Goal: Transaction & Acquisition: Purchase product/service

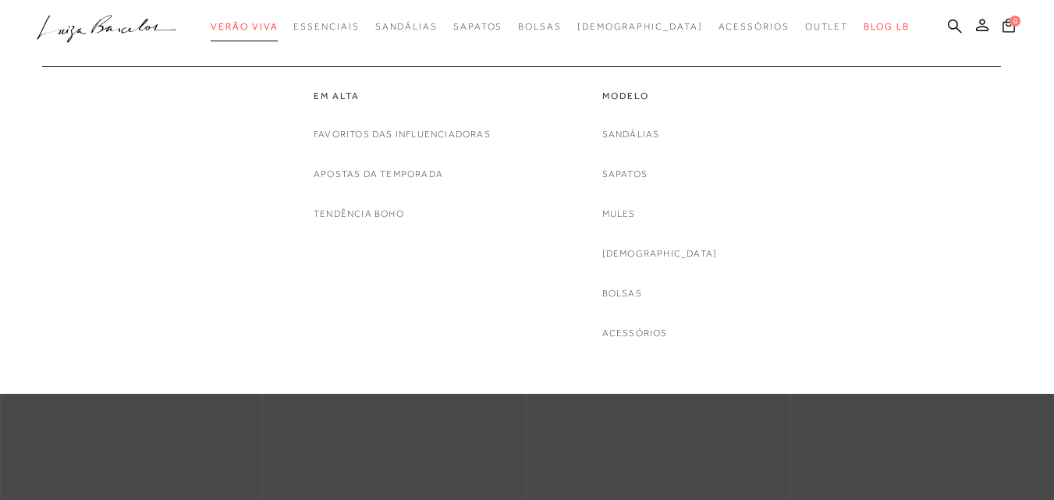
click at [278, 27] on span "Verão Viva" at bounding box center [244, 26] width 67 height 11
click at [657, 133] on link "Sandálias" at bounding box center [631, 134] width 58 height 16
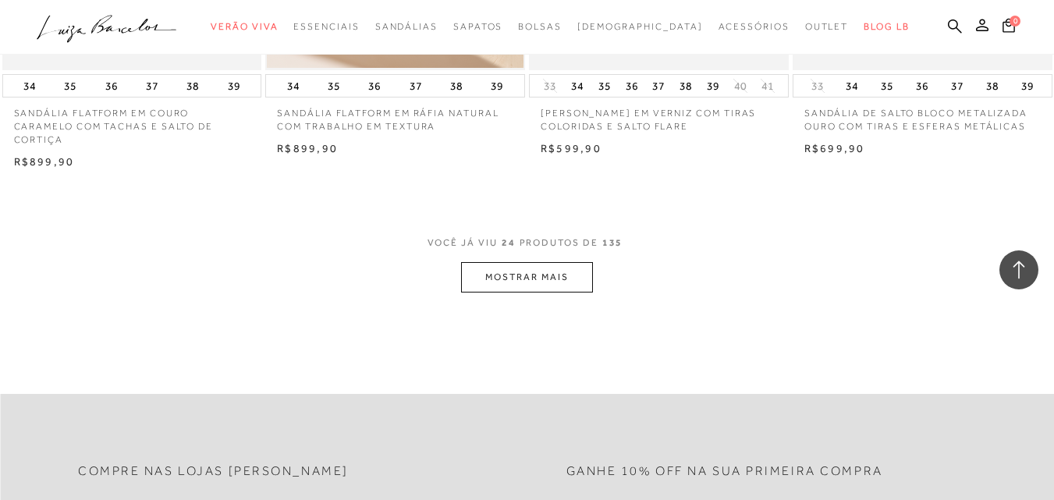
scroll to position [2965, 0]
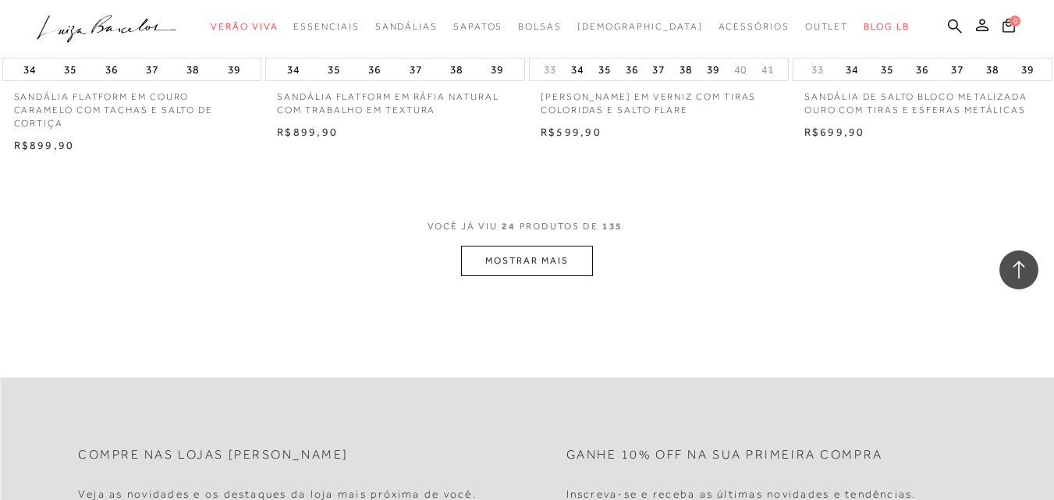
click at [542, 263] on button "MOSTRAR MAIS" at bounding box center [526, 261] width 131 height 30
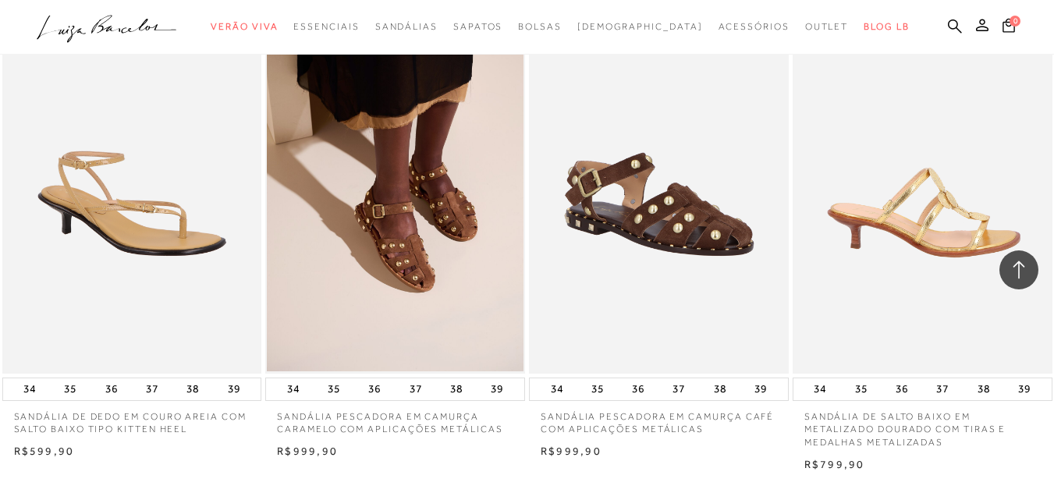
scroll to position [5852, 0]
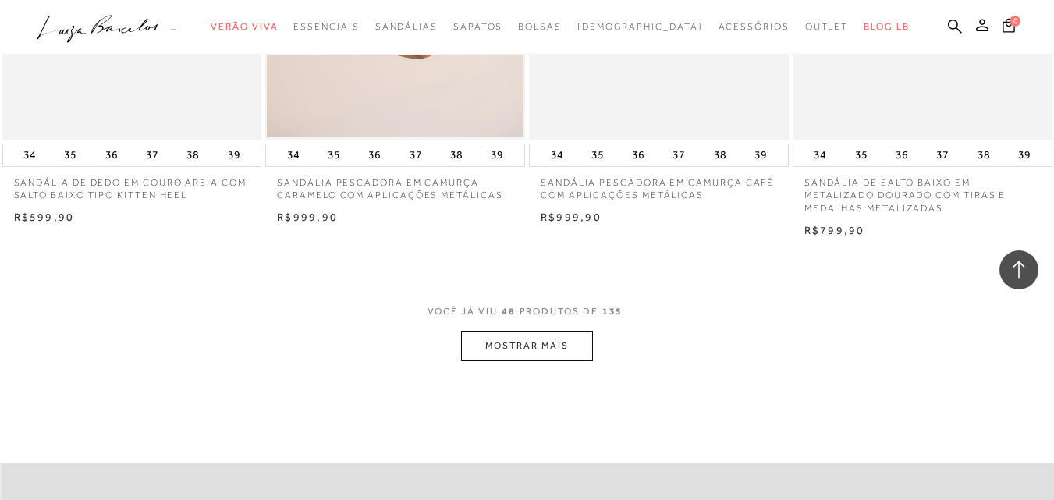
click at [525, 340] on button "MOSTRAR MAIS" at bounding box center [526, 346] width 131 height 30
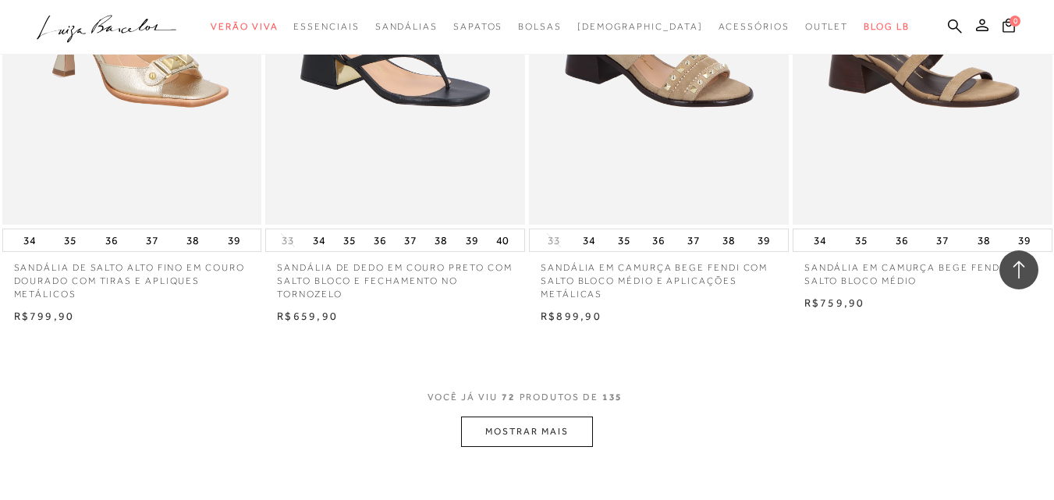
scroll to position [9052, 0]
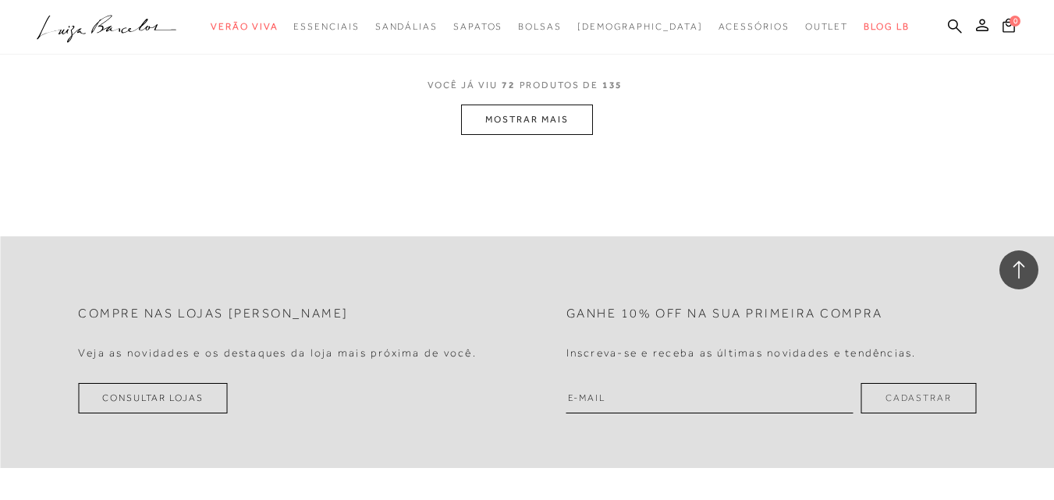
click at [545, 123] on button "MOSTRAR MAIS" at bounding box center [526, 120] width 131 height 30
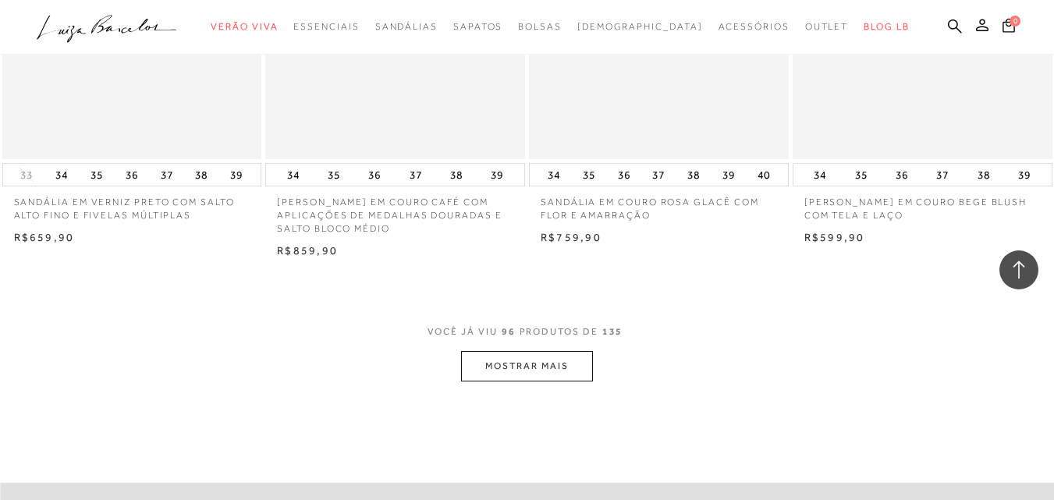
scroll to position [11861, 0]
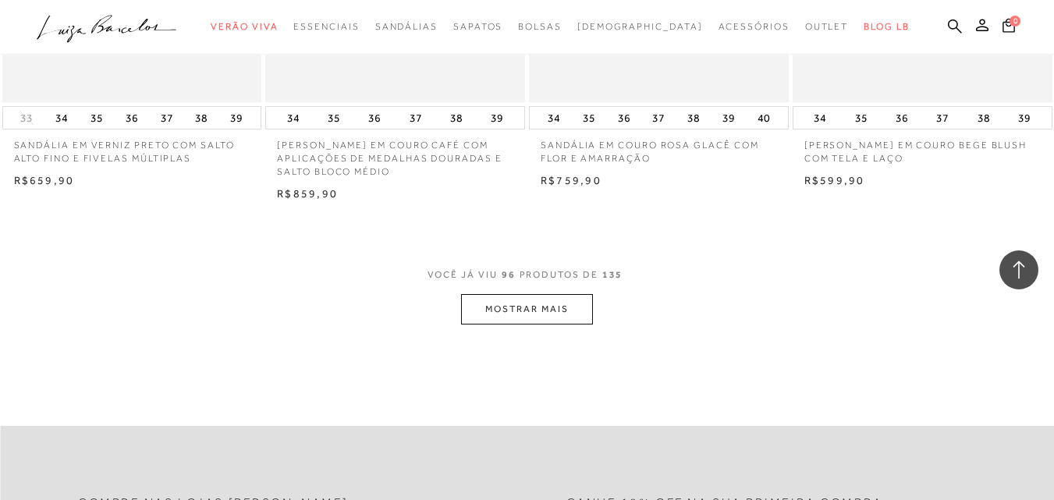
click at [542, 295] on button "MOSTRAR MAIS" at bounding box center [526, 309] width 131 height 30
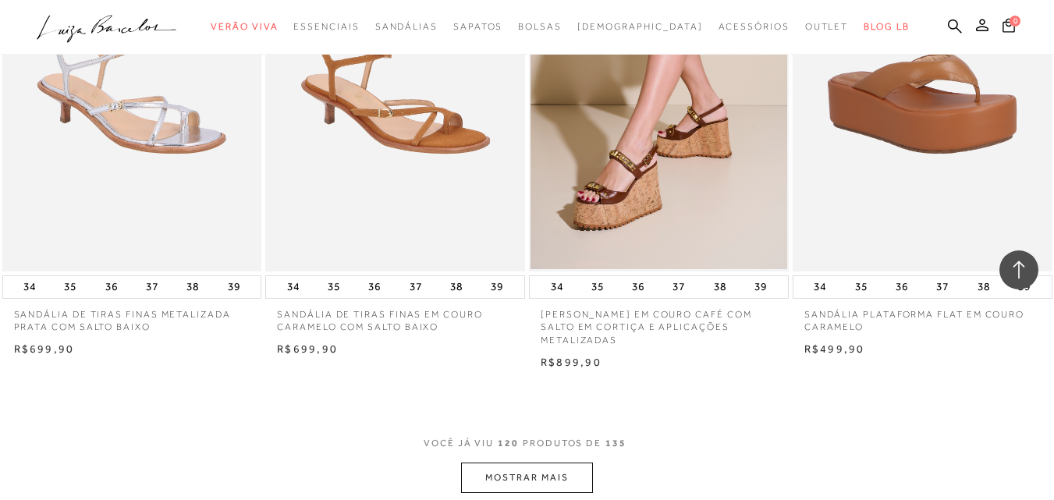
scroll to position [14826, 0]
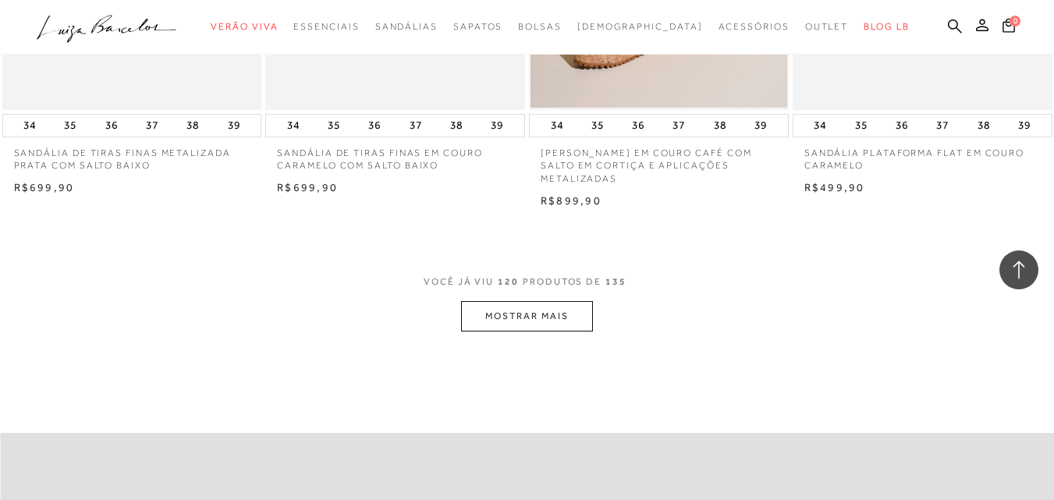
click at [512, 311] on button "MOSTRAR MAIS" at bounding box center [526, 316] width 131 height 30
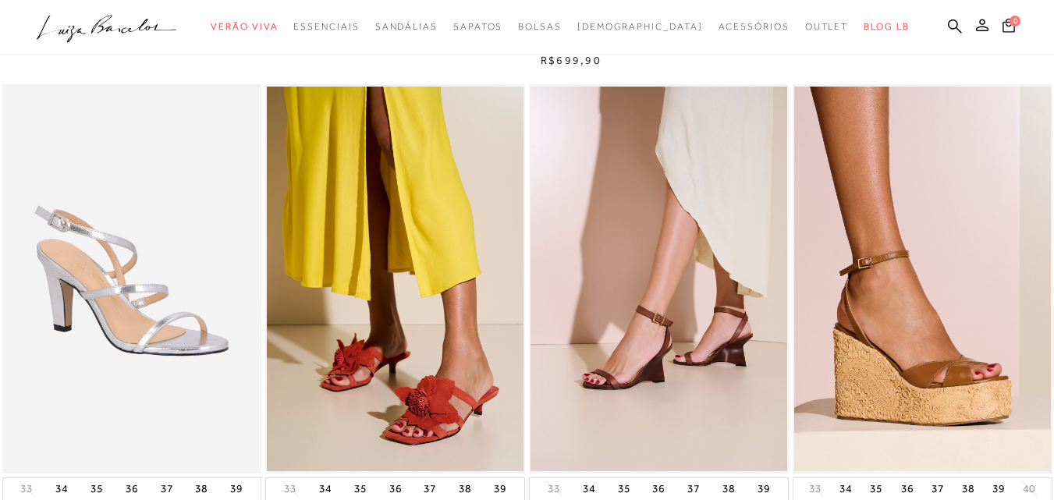
scroll to position [858, 0]
